Goal: Task Accomplishment & Management: Manage account settings

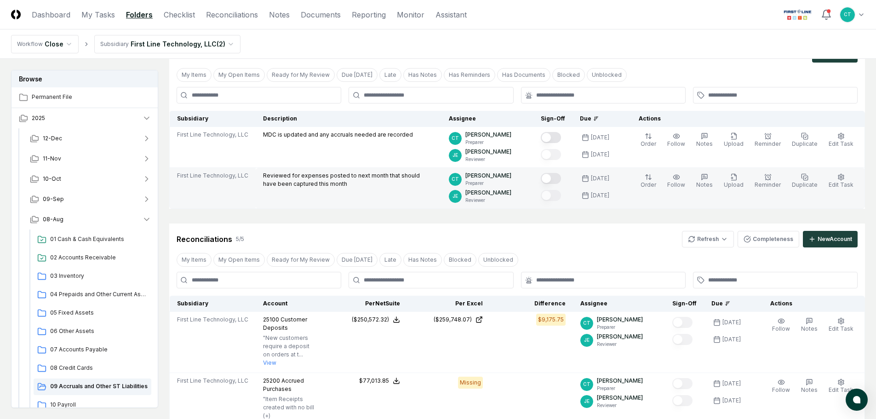
scroll to position [46, 0]
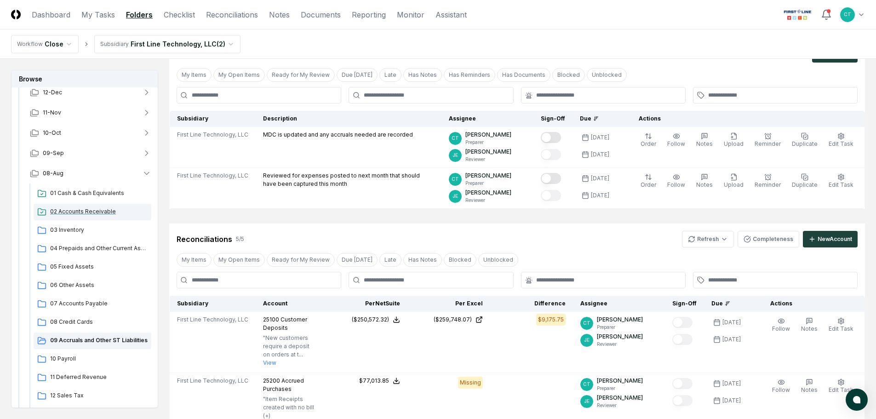
click at [83, 209] on span "02 Accounts Receivable" at bounding box center [98, 211] width 97 height 8
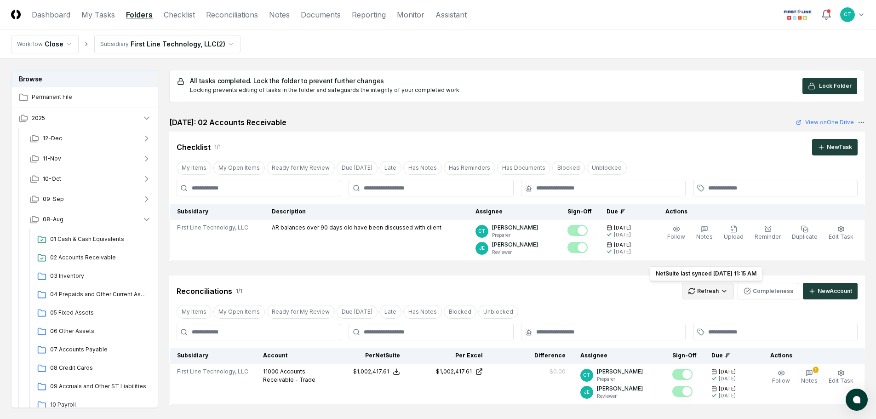
click at [701, 285] on html "CloseCore Dashboard My Tasks Folders Checklist Reconciliations Notes Documents …" at bounding box center [438, 278] width 876 height 556
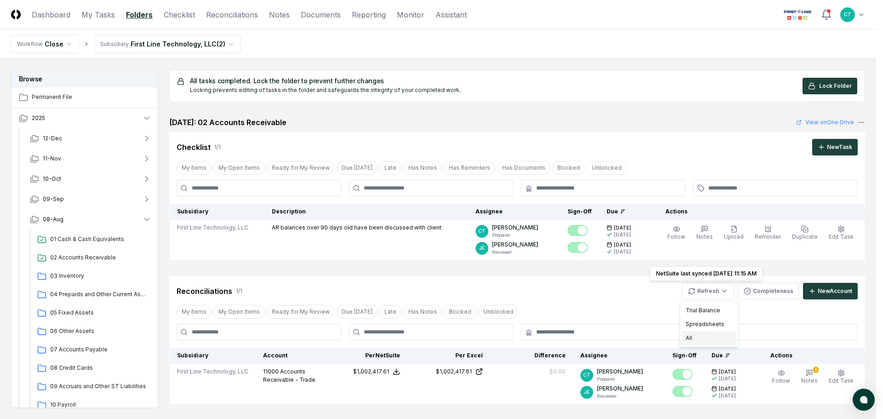
click at [698, 338] on div "All" at bounding box center [709, 338] width 54 height 14
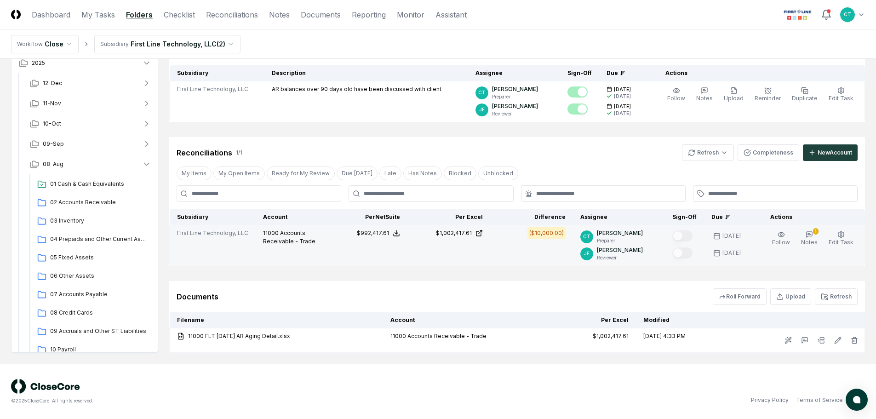
scroll to position [92, 0]
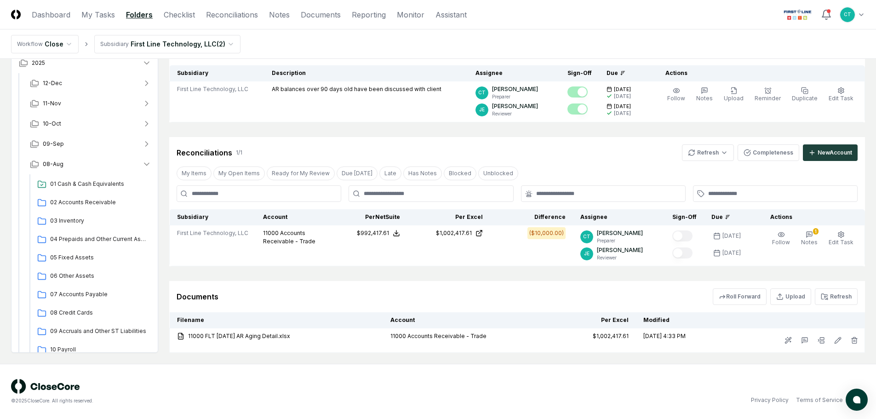
click at [506, 19] on header "CloseCore Dashboard My Tasks Folders Checklist Reconciliations Notes Documents …" at bounding box center [438, 14] width 876 height 29
click at [697, 153] on html "CloseCore Dashboard My Tasks Folders Checklist Reconciliations Notes Documents …" at bounding box center [438, 163] width 876 height 510
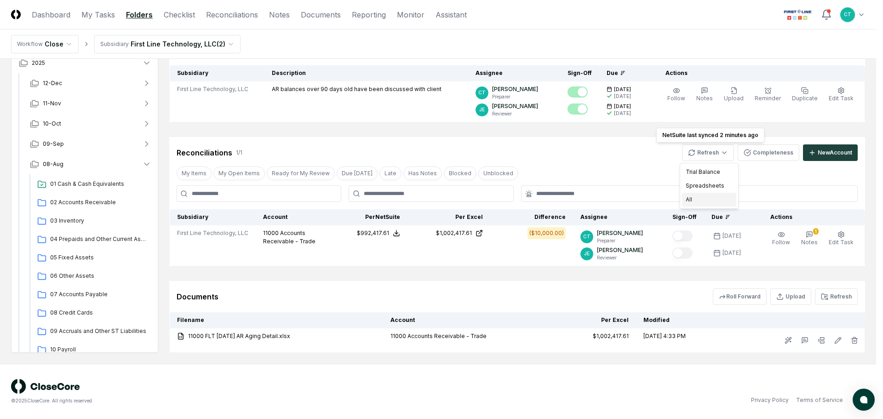
click at [694, 196] on div "All" at bounding box center [709, 200] width 54 height 14
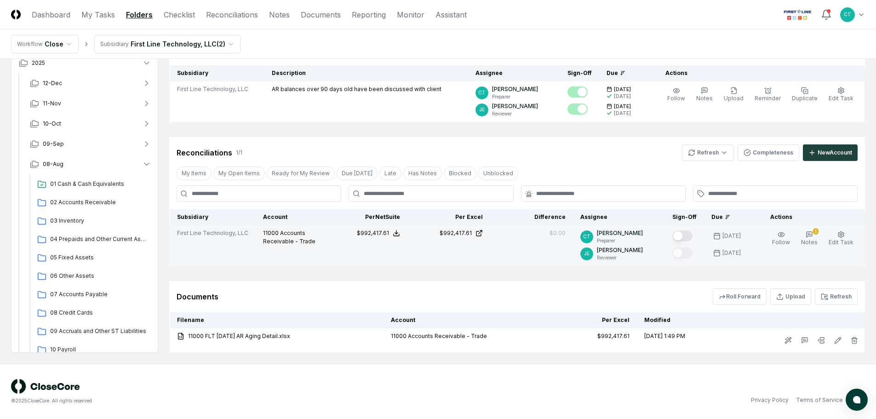
click at [689, 234] on button "Mark complete" at bounding box center [682, 235] width 20 height 11
click at [73, 273] on span "06 Other Assets" at bounding box center [98, 276] width 97 height 8
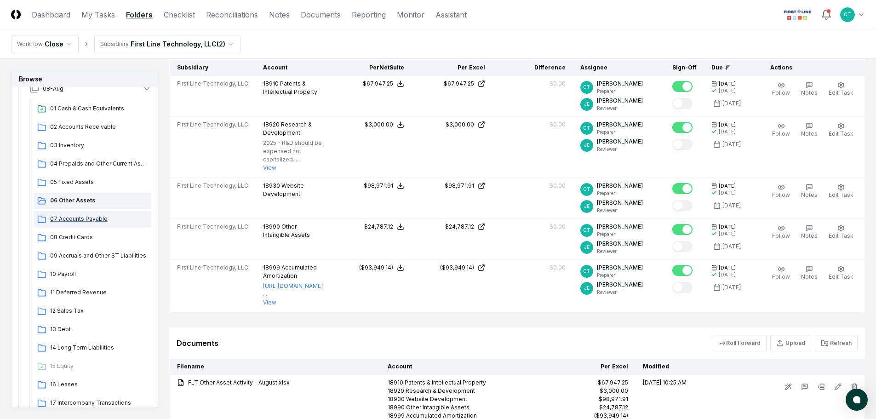
scroll to position [138, 0]
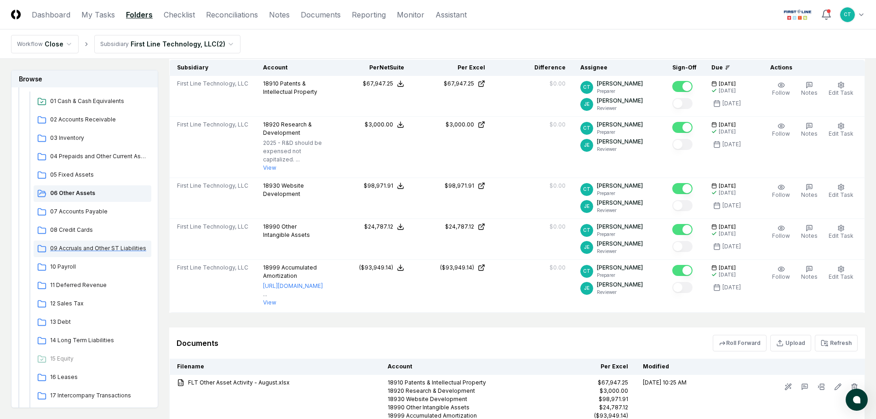
click at [88, 244] on span "09 Accruals and Other ST Liabilities" at bounding box center [98, 248] width 97 height 8
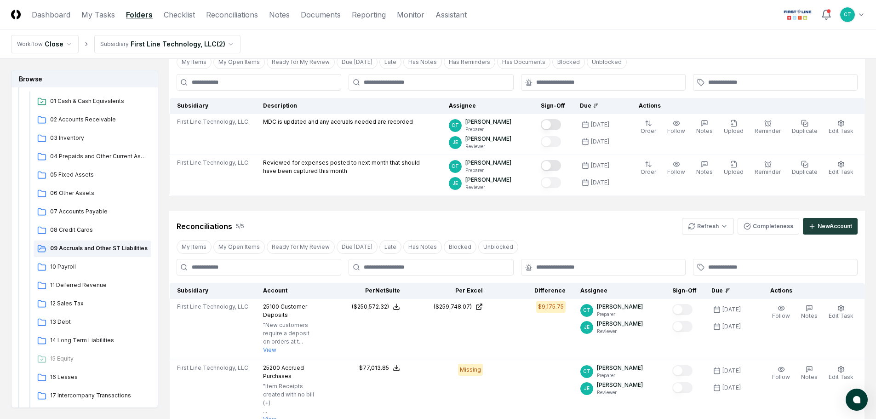
scroll to position [92, 0]
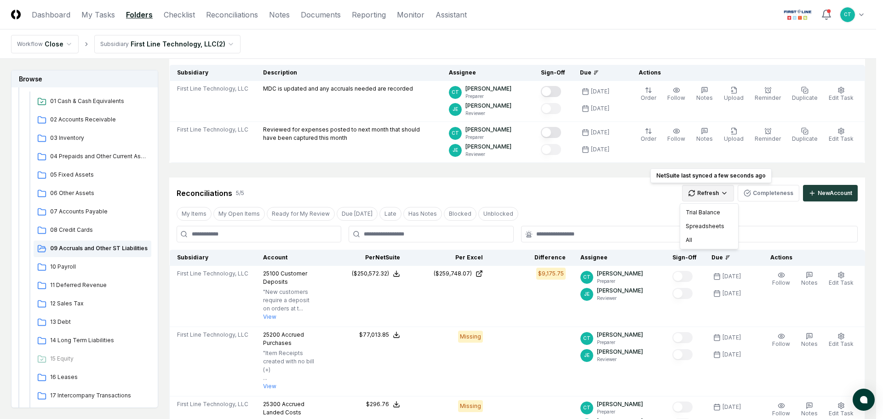
click at [706, 198] on html "CloseCore Dashboard My Tasks Folders Checklist Reconciliations Notes Documents …" at bounding box center [441, 310] width 883 height 804
click at [702, 236] on div "All" at bounding box center [709, 240] width 54 height 14
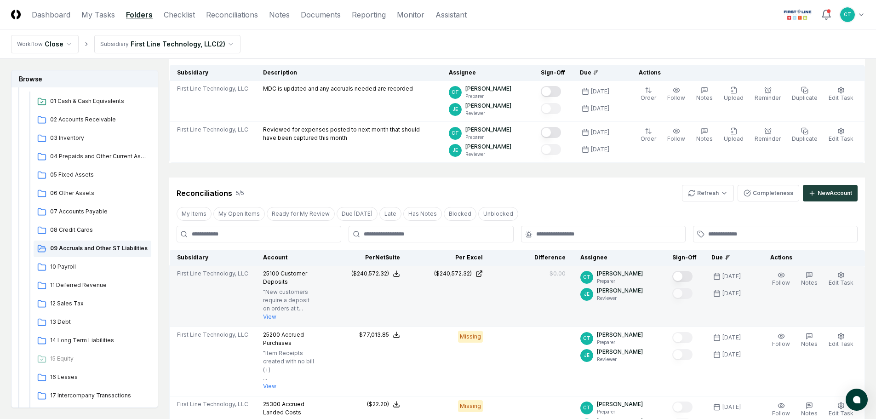
click at [692, 280] on button "Mark complete" at bounding box center [682, 276] width 20 height 11
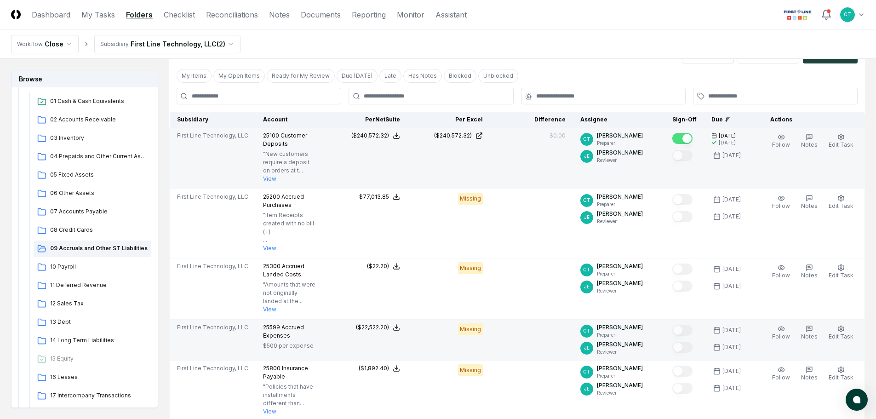
scroll to position [276, 0]
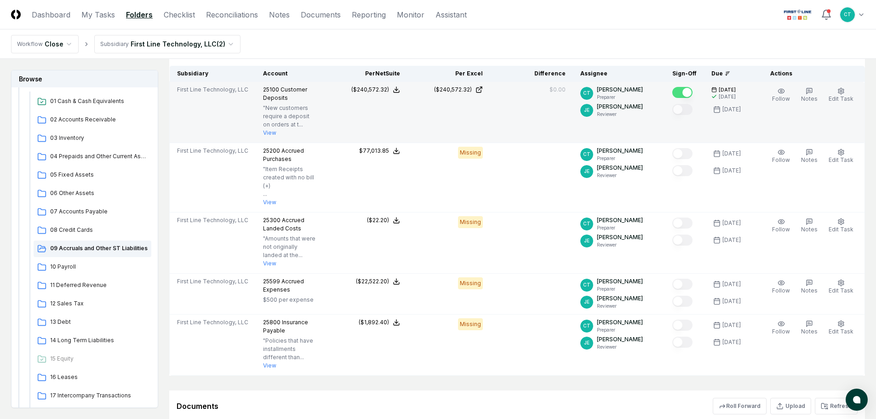
click at [700, 12] on header "CloseCore Dashboard My Tasks Folders Checklist Reconciliations Notes Documents …" at bounding box center [438, 14] width 876 height 29
click at [609, 17] on header "CloseCore Dashboard My Tasks Folders Checklist Reconciliations Notes Documents …" at bounding box center [438, 14] width 876 height 29
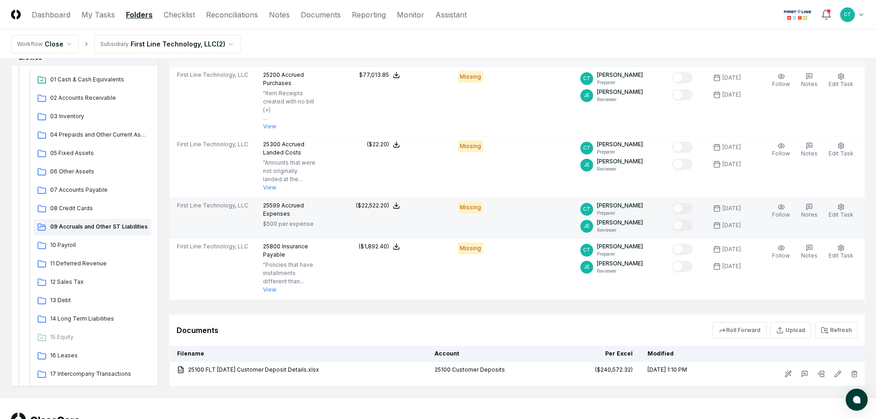
scroll to position [368, 0]
